Goal: Navigation & Orientation: Understand site structure

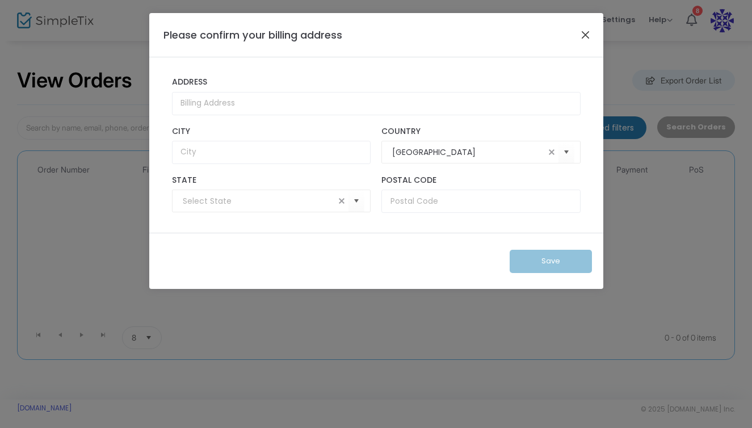
click at [582, 36] on button "Close" at bounding box center [585, 34] width 15 height 15
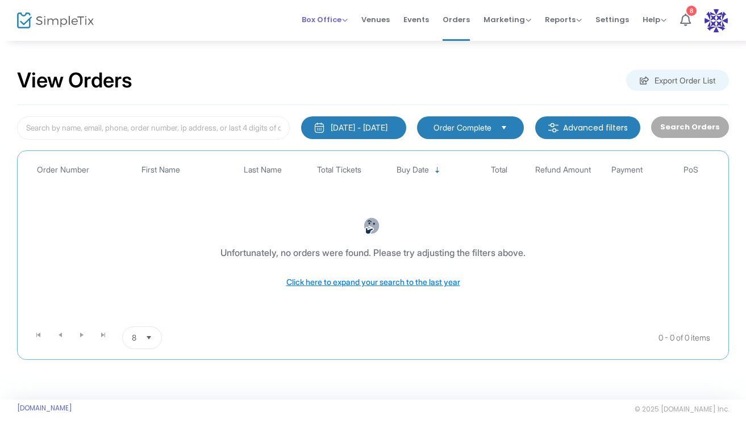
click at [328, 19] on span "Box Office" at bounding box center [325, 19] width 46 height 11
click at [325, 37] on li "Sell Tickets" at bounding box center [342, 38] width 81 height 22
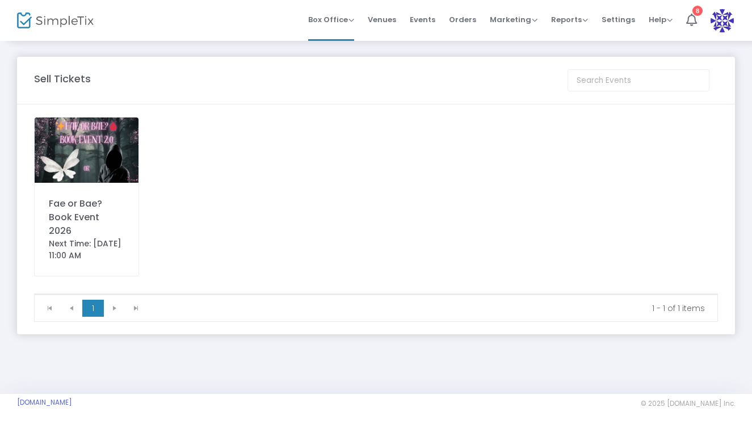
click at [102, 169] on img at bounding box center [87, 150] width 104 height 65
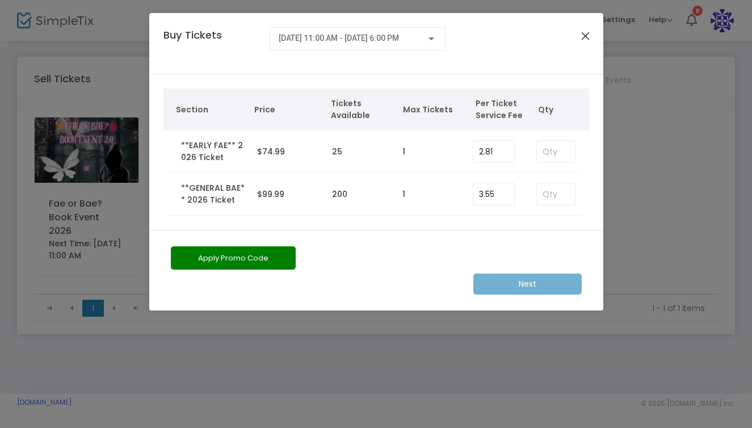
click at [579, 30] on button "Close" at bounding box center [585, 35] width 15 height 15
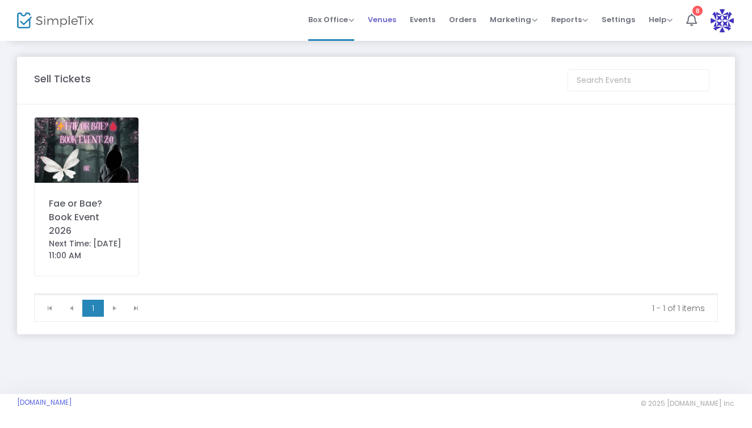
click at [393, 22] on span "Venues" at bounding box center [382, 19] width 28 height 29
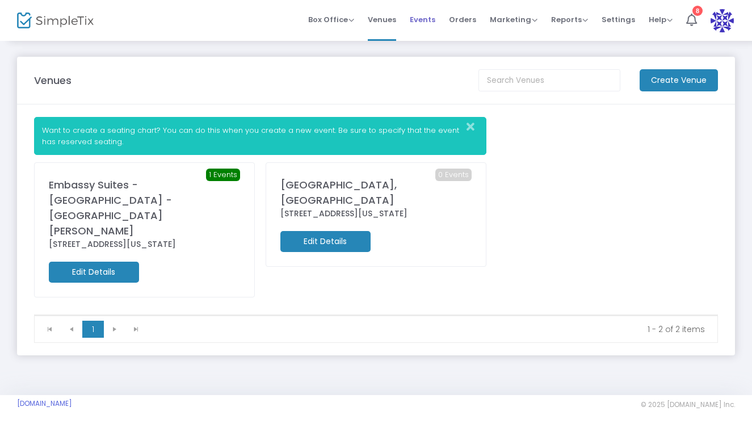
click at [420, 29] on span "Events" at bounding box center [423, 19] width 26 height 29
